Goal: Information Seeking & Learning: Find specific fact

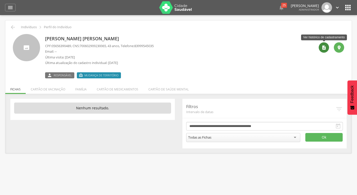
click at [327, 47] on icon "" at bounding box center [324, 47] width 5 height 5
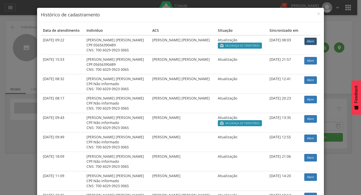
click at [308, 40] on link "Abrir" at bounding box center [310, 42] width 13 height 8
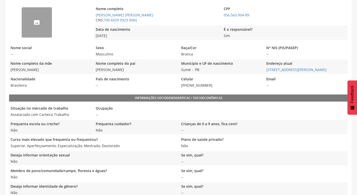
scroll to position [81, 0]
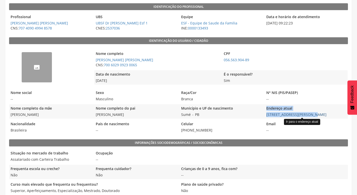
drag, startPoint x: 265, startPoint y: 116, endPoint x: 311, endPoint y: 116, distance: 46.1
click at [311, 116] on div "Nome completo da mãe [PERSON_NAME] Nome completo do pai [PERSON_NAME] Município…" at bounding box center [178, 111] width 339 height 14
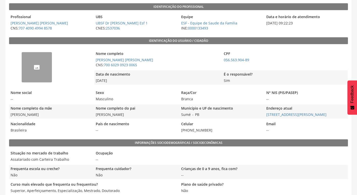
drag, startPoint x: 311, startPoint y: 116, endPoint x: 305, endPoint y: 93, distance: 23.7
click at [305, 93] on legend "N° NIS (PIS/PASEP)" at bounding box center [306, 93] width 83 height 6
drag, startPoint x: 267, startPoint y: 109, endPoint x: 294, endPoint y: 109, distance: 27.7
click at [294, 109] on legend "Endereço atual" at bounding box center [306, 109] width 83 height 6
drag, startPoint x: 294, startPoint y: 109, endPoint x: 299, endPoint y: 108, distance: 4.8
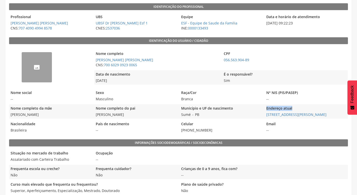
click at [299, 108] on legend "Endereço atual" at bounding box center [306, 109] width 83 height 6
drag, startPoint x: 265, startPoint y: 114, endPoint x: 311, endPoint y: 115, distance: 46.4
click at [311, 115] on div "Nome completo da mãe [PERSON_NAME] Nome completo do pai [PERSON_NAME] Município…" at bounding box center [178, 111] width 339 height 14
drag, startPoint x: 311, startPoint y: 115, endPoint x: 307, endPoint y: 114, distance: 4.3
copy link "Travessa [PERSON_NAME]"
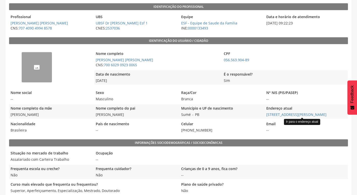
click at [186, 55] on legend "Nome completo" at bounding box center [156, 54] width 125 height 6
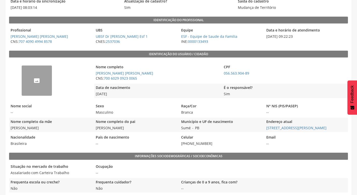
scroll to position [106, 0]
